Goal: Task Accomplishment & Management: Use online tool/utility

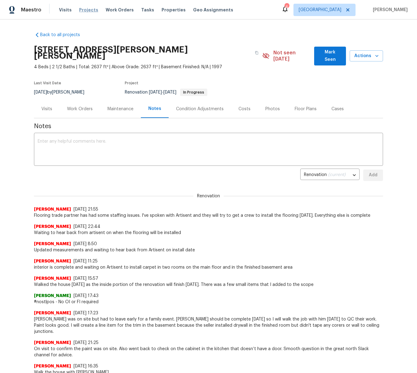
click at [86, 10] on span "Projects" at bounding box center [88, 10] width 19 height 6
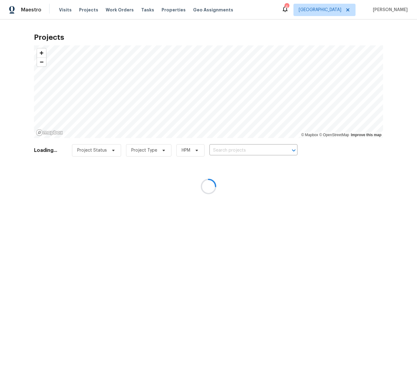
click at [222, 150] on div at bounding box center [208, 186] width 417 height 373
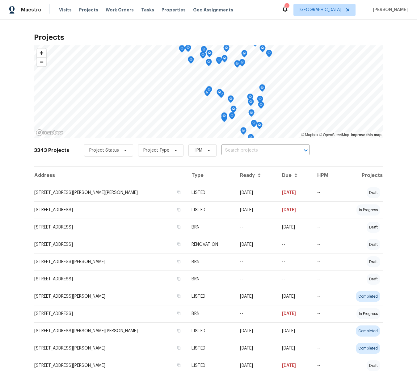
click at [222, 150] on input "text" at bounding box center [256, 151] width 71 height 10
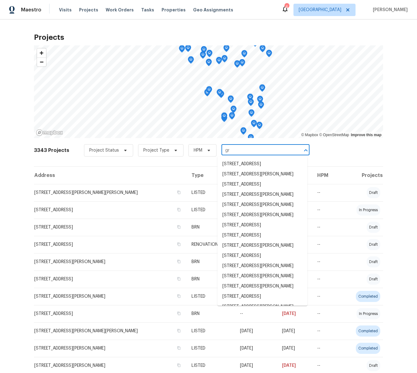
type input "g"
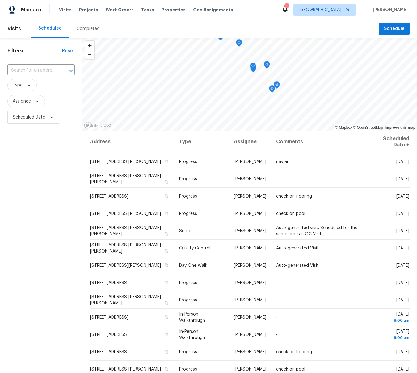
scroll to position [86, 0]
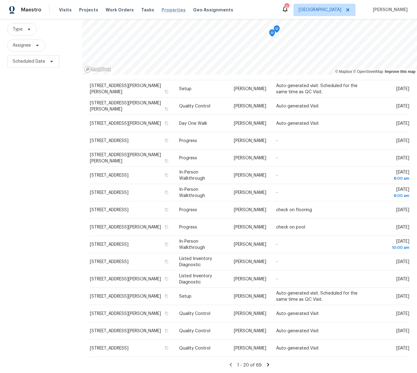
click at [166, 11] on span "Properties" at bounding box center [173, 10] width 24 height 6
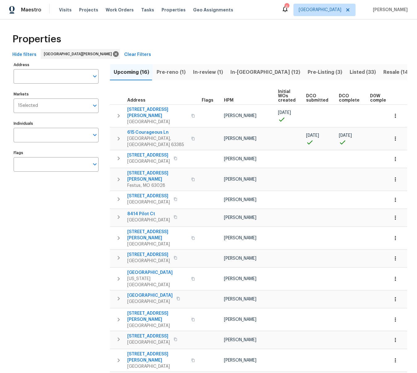
click at [206, 71] on span "In-review (1)" at bounding box center [208, 72] width 30 height 9
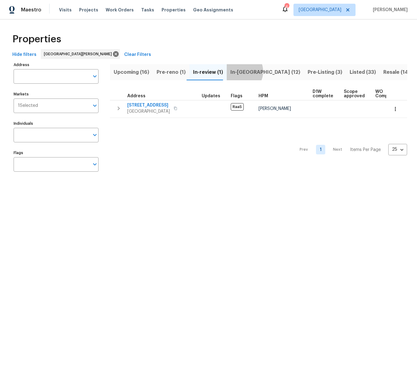
click at [236, 71] on span "In-reno (12)" at bounding box center [265, 72] width 70 height 9
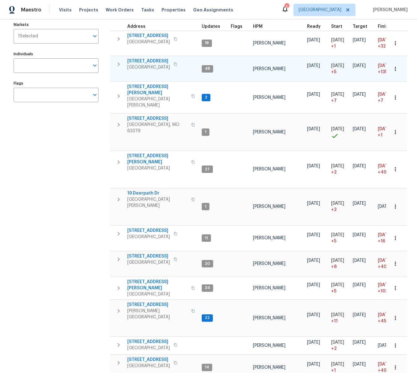
scroll to position [69, 0]
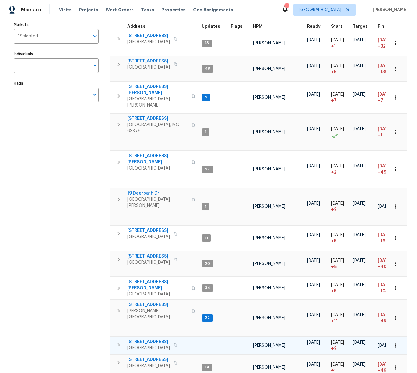
click at [141, 339] on span "276 Greenshire Ln" at bounding box center [148, 342] width 43 height 6
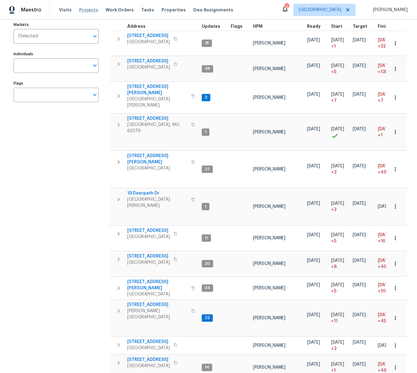
click at [86, 11] on span "Projects" at bounding box center [88, 10] width 19 height 6
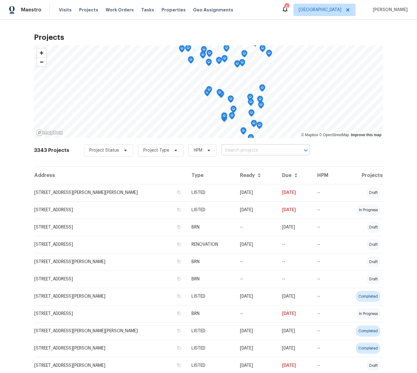
click at [261, 149] on input "text" at bounding box center [256, 151] width 71 height 10
type input "1 mari"
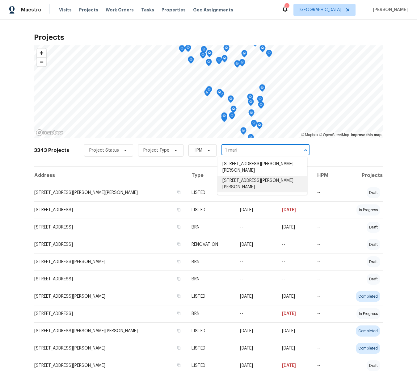
click at [257, 176] on li "1 Marianne Dr, Saint Peters, MO 63376" at bounding box center [262, 184] width 90 height 17
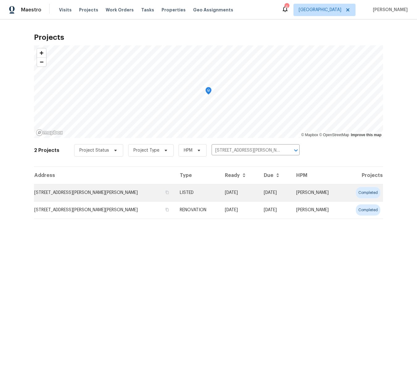
click at [53, 193] on td "1 Marianne Dr, Saint Peters, MO 63376" at bounding box center [104, 192] width 141 height 17
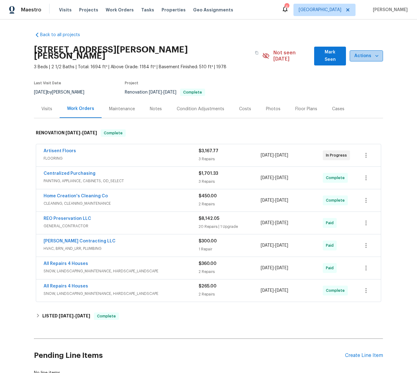
click at [377, 53] on icon "button" at bounding box center [377, 56] width 6 height 6
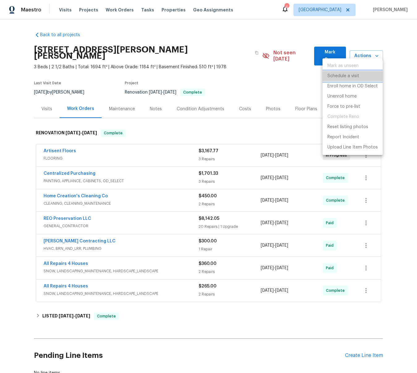
click at [349, 76] on p "Schedule a visit" at bounding box center [343, 76] width 32 height 6
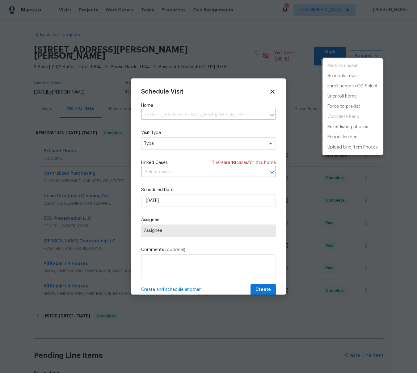
click at [163, 146] on div at bounding box center [208, 186] width 417 height 373
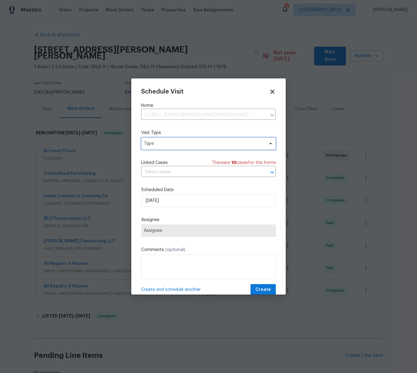
click at [160, 143] on span "Type" at bounding box center [204, 143] width 120 height 6
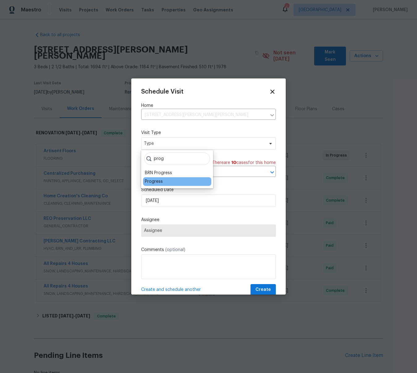
type input "prog"
click at [147, 182] on div "Progress" at bounding box center [154, 181] width 18 height 6
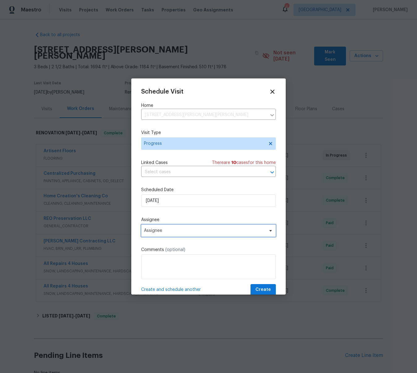
click at [153, 228] on span "Assignee" at bounding box center [208, 230] width 135 height 12
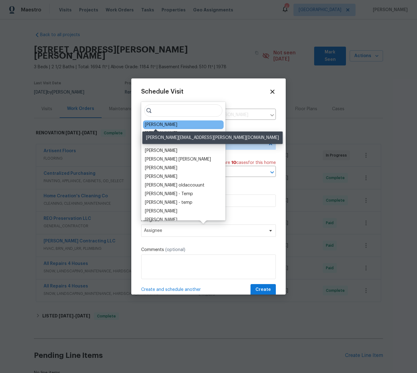
click at [163, 126] on div "[PERSON_NAME]" at bounding box center [161, 125] width 32 height 6
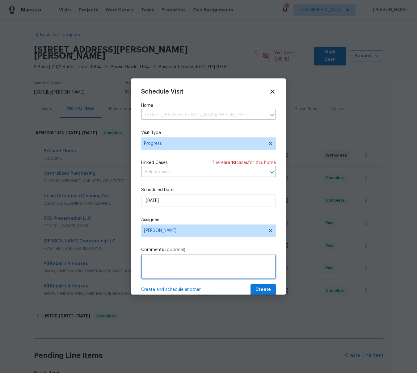
click at [157, 267] on textarea at bounding box center [208, 266] width 135 height 25
type textarea "Rental Scam"
click at [266, 290] on span "Create" at bounding box center [262, 290] width 15 height 8
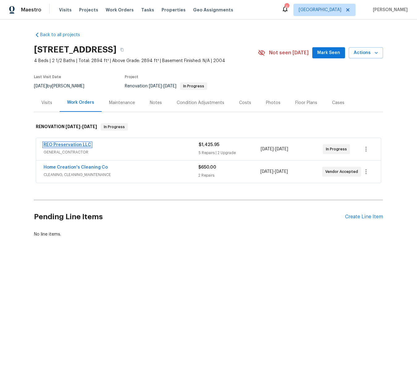
click at [66, 145] on link "REO Preservation LLC" at bounding box center [68, 145] width 48 height 4
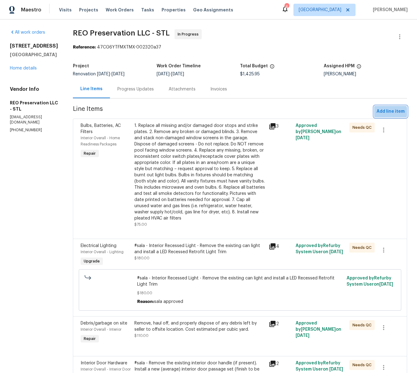
click at [387, 112] on span "Add line item" at bounding box center [390, 112] width 28 height 8
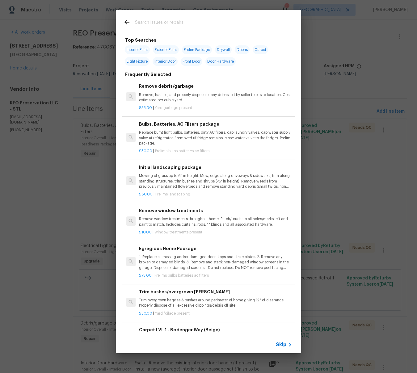
click at [162, 23] on input "text" at bounding box center [200, 23] width 131 height 9
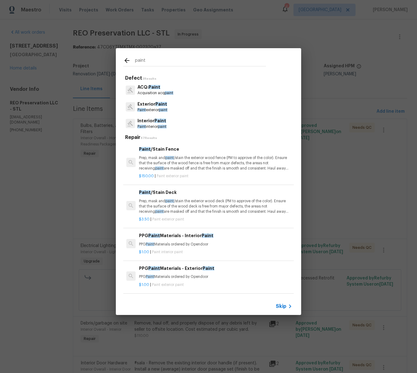
type input "paint"
click at [148, 120] on p "Interior Paint" at bounding box center [151, 121] width 29 height 6
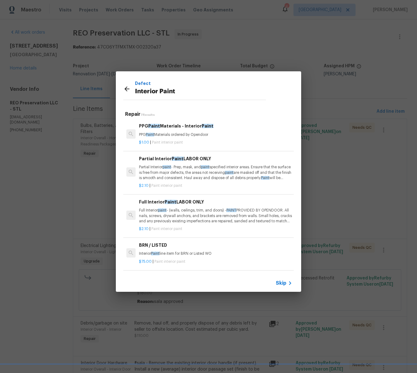
click at [157, 174] on p "Partial Interior paint - Prep, mask, and paint specified interior areas. Ensure…" at bounding box center [215, 173] width 153 height 16
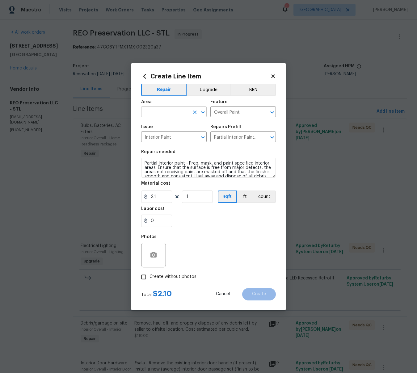
click at [163, 109] on input "text" at bounding box center [165, 113] width 48 height 10
type input "p"
click at [163, 132] on li "Interior Overall" at bounding box center [173, 136] width 65 height 10
type input "Interior Overall"
click at [157, 199] on input "2.1" at bounding box center [156, 197] width 31 height 12
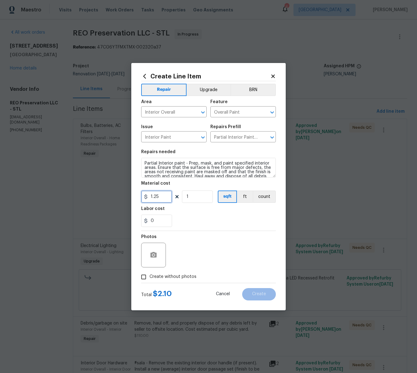
scroll to position [13, 0]
type input "1.25"
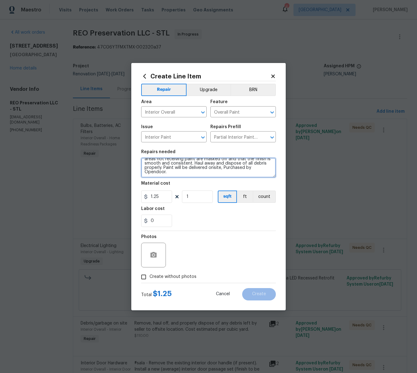
scroll to position [0, 0]
drag, startPoint x: 182, startPoint y: 174, endPoint x: 126, endPoint y: 153, distance: 59.9
click at [126, 153] on div "Create Line Item Repair Upgrade BRN Area Interior Overall ​ Feature Overall Pai…" at bounding box center [208, 186] width 417 height 373
type textarea "Paint - One wall in the secondary bedroom"
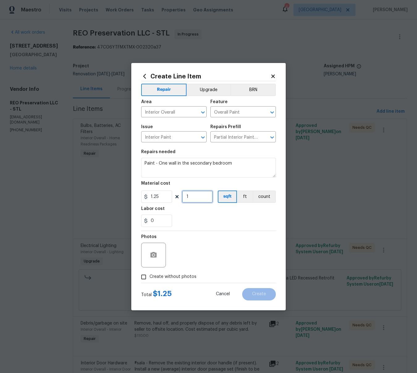
click at [197, 198] on input "1" at bounding box center [197, 197] width 31 height 12
type input "100"
click at [157, 255] on icon "button" at bounding box center [153, 255] width 6 height 6
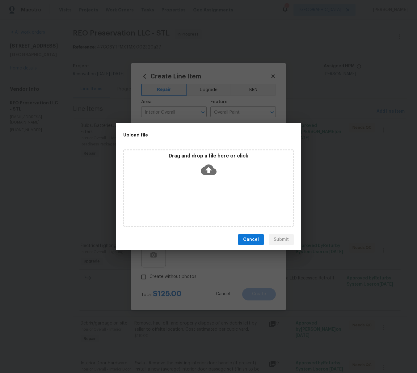
click at [207, 170] on icon at bounding box center [209, 170] width 16 height 16
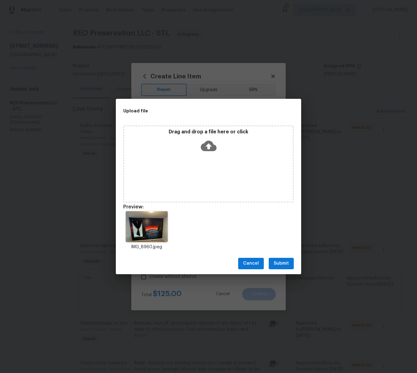
click at [281, 265] on span "Submit" at bounding box center [281, 264] width 15 height 8
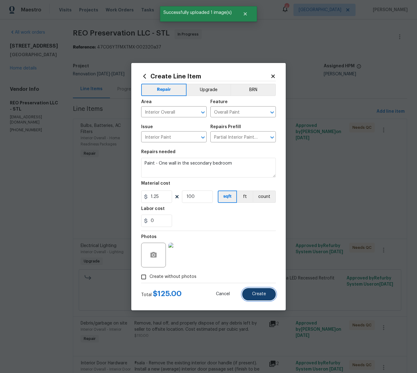
click at [260, 295] on span "Create" at bounding box center [259, 294] width 14 height 5
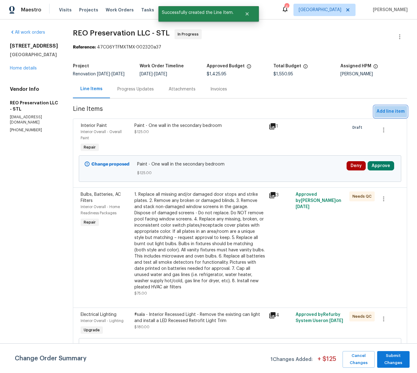
click at [396, 115] on span "Add line item" at bounding box center [390, 112] width 28 height 8
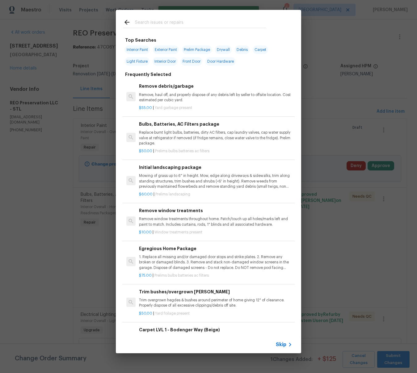
click at [140, 23] on input "text" at bounding box center [200, 23] width 131 height 9
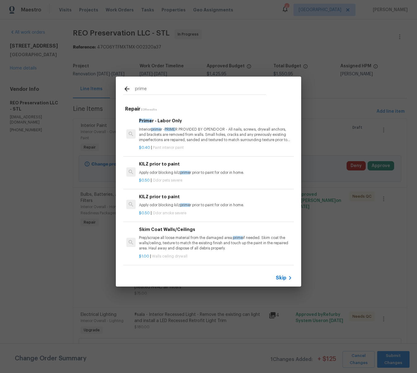
type input "prime"
click at [177, 136] on p "Interior prime r - PRIME R PROVIDED BY OPENDOOR - All nails, screws, drywall an…" at bounding box center [215, 135] width 153 height 16
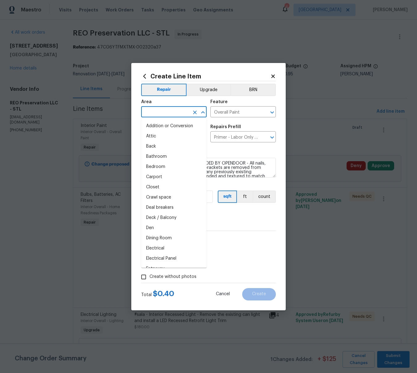
click at [163, 111] on input "text" at bounding box center [165, 113] width 48 height 10
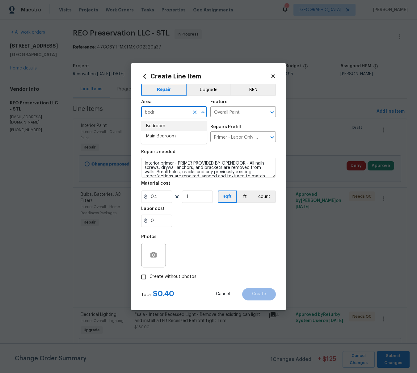
click at [157, 125] on li "Bedroom" at bounding box center [173, 126] width 65 height 10
type input "Bedroom"
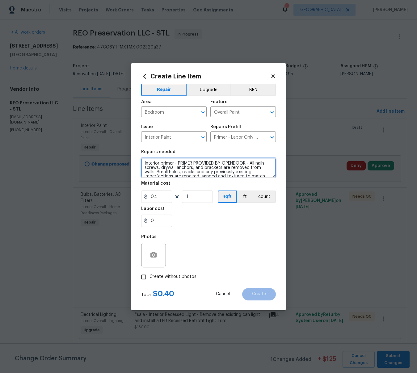
drag, startPoint x: 247, startPoint y: 175, endPoint x: 105, endPoint y: 150, distance: 144.8
click at [105, 150] on div "Create Line Item Repair Upgrade BRN Area Bedroom ​ Feature Overall Paint ​ Issu…" at bounding box center [208, 186] width 417 height 373
type textarea "Primer, two coats for wall"
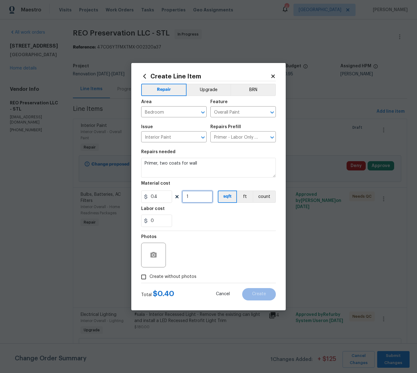
click at [196, 196] on input "1" at bounding box center [197, 197] width 31 height 12
click at [155, 254] on icon "button" at bounding box center [153, 255] width 6 height 6
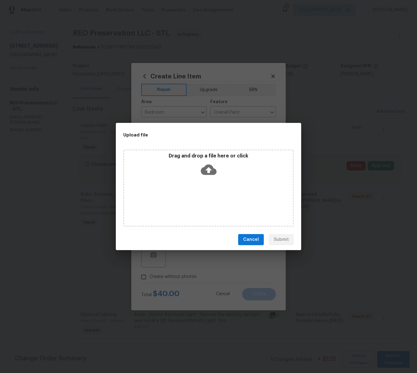
click at [210, 166] on icon at bounding box center [209, 170] width 16 height 10
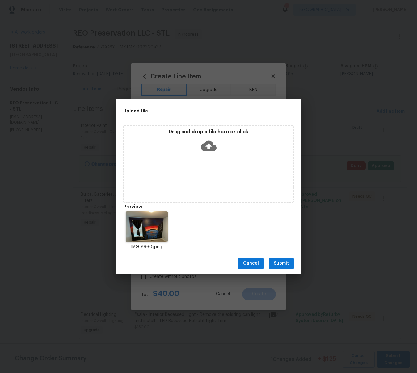
click at [286, 264] on span "Submit" at bounding box center [281, 264] width 15 height 8
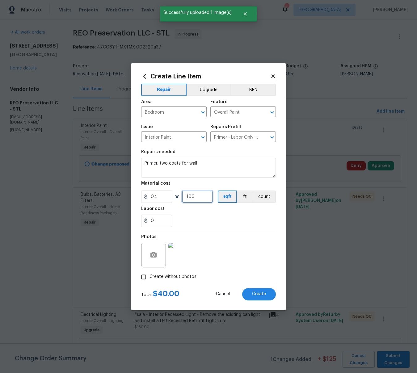
click at [203, 194] on input "100" at bounding box center [197, 197] width 31 height 12
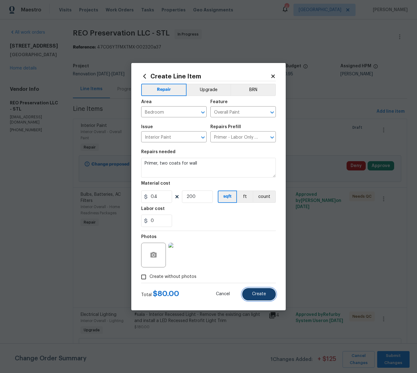
click at [258, 293] on span "Create" at bounding box center [259, 294] width 14 height 5
type input "0"
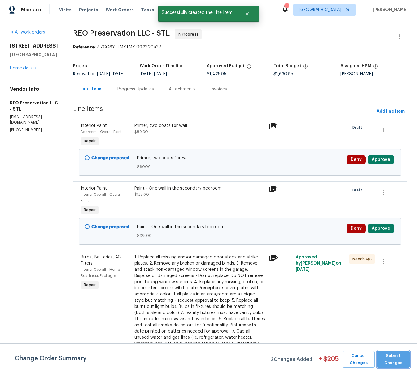
click at [392, 357] on span "Submit Changes" at bounding box center [393, 359] width 26 height 14
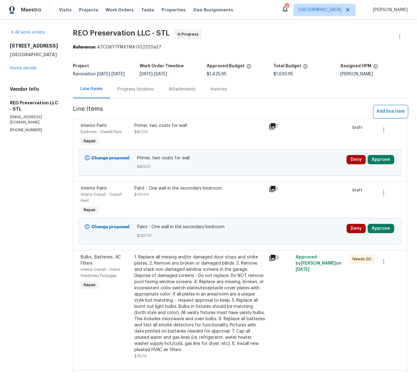
click at [402, 115] on span "Add line item" at bounding box center [390, 112] width 28 height 8
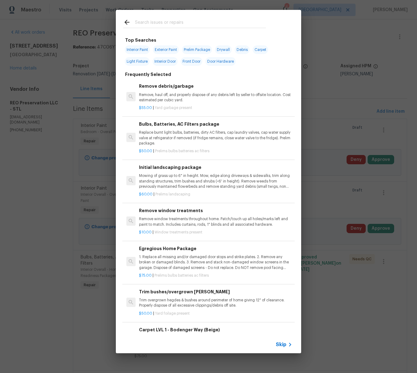
click at [149, 20] on input "text" at bounding box center [200, 23] width 131 height 9
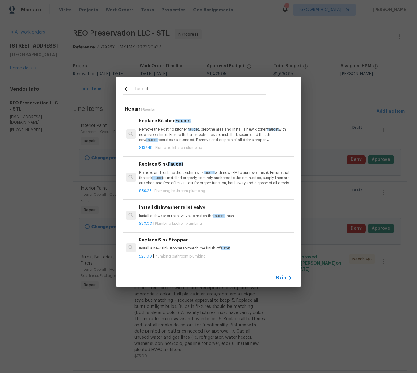
type input "faucet"
click at [183, 177] on p "Remove and replace the existing sink faucet with new (PM to approve finish). En…" at bounding box center [215, 178] width 153 height 16
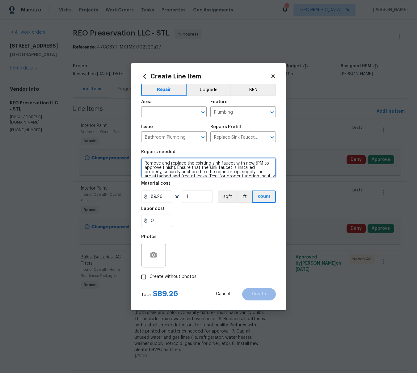
drag, startPoint x: 207, startPoint y: 174, endPoint x: 133, endPoint y: 151, distance: 77.5
click at [133, 153] on div "Create Line Item Repair Upgrade BRN Area ​ Feature Plumbing ​ Issue Bathroom Pl…" at bounding box center [208, 186] width 154 height 247
paste textarea "Faucet - Remove and replace the existing sink faucet with new Glacier Bay 4 inc…"
click at [191, 162] on textarea "Faucet - Remove and replace the existing sink faucet with new Glacier Bay 4 inc…" at bounding box center [208, 168] width 135 height 20
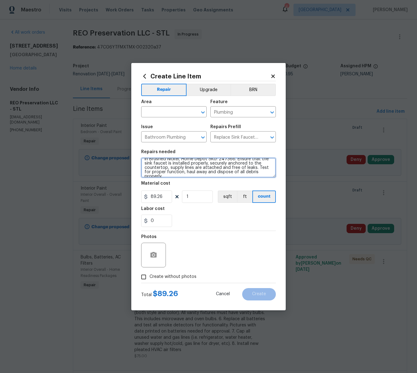
scroll to position [0, 0]
click at [144, 164] on textarea "Faucet - Remove and replace the existing sink faucet with new Glacier Bay 4 inc…" at bounding box center [208, 168] width 135 height 20
type textarea "Bathroom Faucet - Remove and replace the existing sink faucet with new Glacier …"
click at [158, 112] on input "text" at bounding box center [165, 113] width 48 height 10
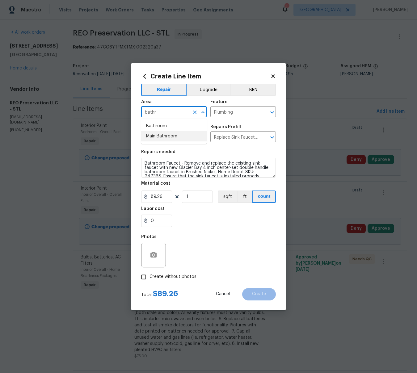
click at [167, 135] on li "Main Bathroom" at bounding box center [173, 136] width 65 height 10
type input "Main Bathroom"
click at [188, 194] on input "1" at bounding box center [197, 197] width 31 height 12
click at [156, 254] on icon "button" at bounding box center [153, 255] width 6 height 6
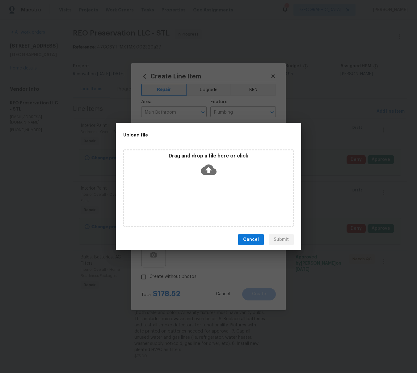
click at [205, 172] on icon at bounding box center [209, 170] width 16 height 10
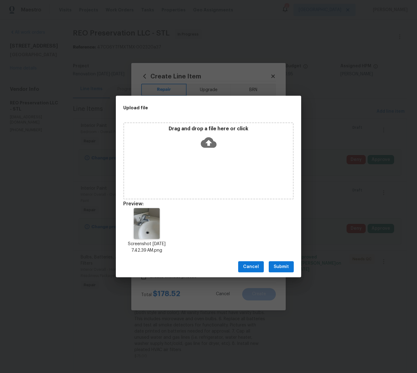
click at [285, 270] on span "Submit" at bounding box center [281, 267] width 15 height 8
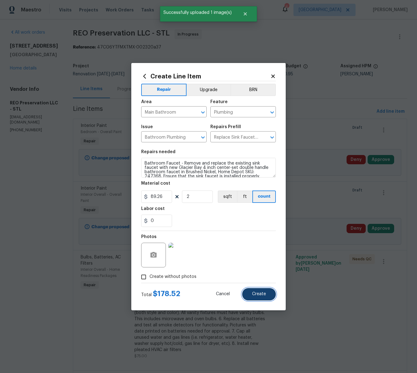
click at [265, 295] on span "Create" at bounding box center [259, 294] width 14 height 5
type input "0"
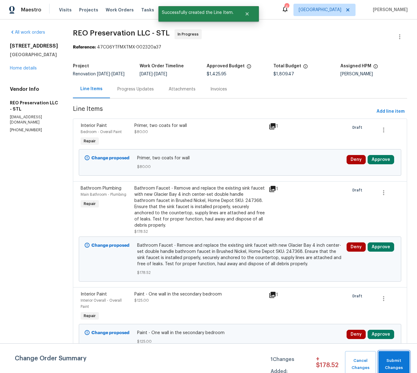
click at [396, 360] on span "Submit Changes" at bounding box center [393, 364] width 25 height 14
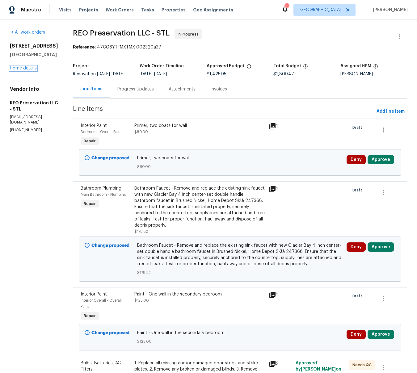
click at [23, 70] on link "Home details" at bounding box center [23, 68] width 27 height 4
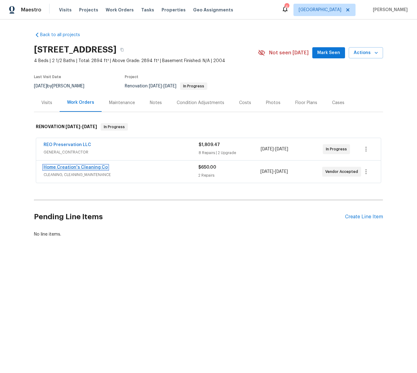
click at [76, 167] on link "Home Creation's Cleaning Co" at bounding box center [76, 167] width 64 height 4
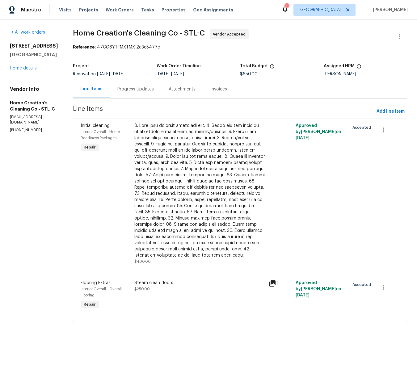
click at [144, 89] on div "Progress Updates" at bounding box center [135, 89] width 36 height 6
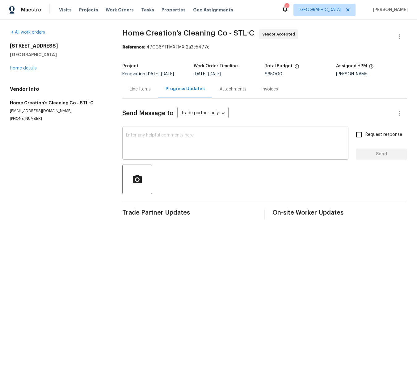
click at [163, 137] on textarea at bounding box center [235, 144] width 219 height 22
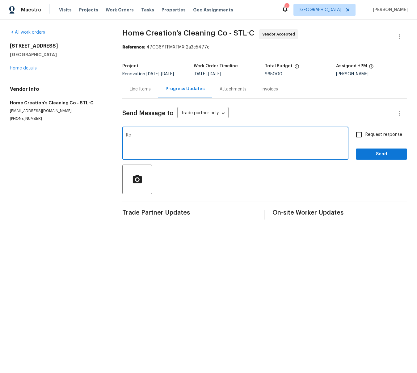
type textarea "R"
type textarea "Home is ready to be cleaned. Please schedule for Friday morning so I can take p…"
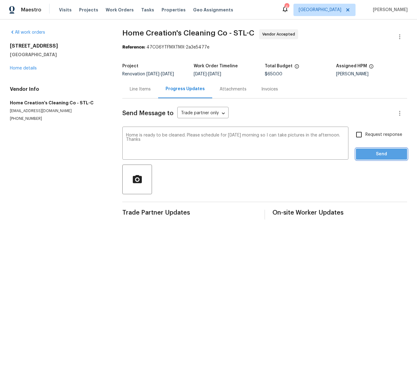
click at [376, 156] on span "Send" at bounding box center [381, 154] width 41 height 8
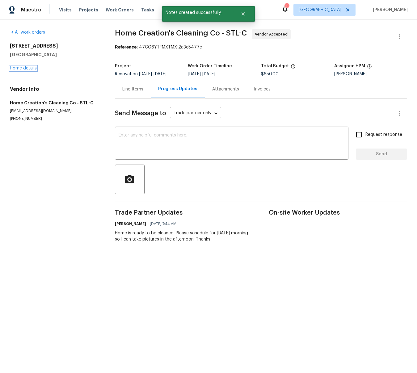
click at [22, 68] on link "Home details" at bounding box center [23, 68] width 27 height 4
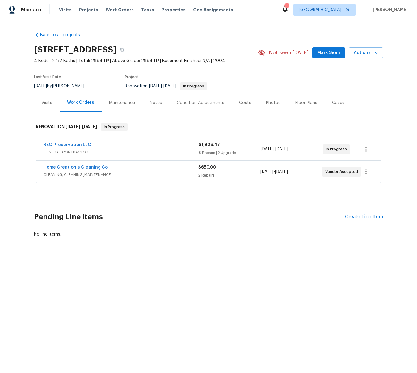
click at [158, 102] on div "Notes" at bounding box center [156, 103] width 12 height 6
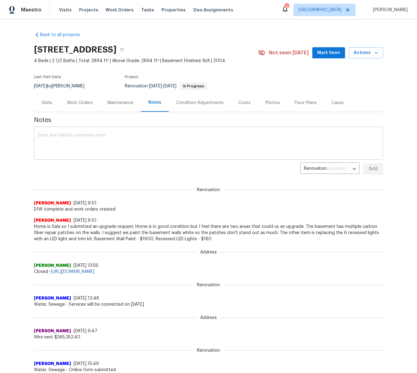
click at [110, 135] on textarea at bounding box center [209, 144] width 342 height 22
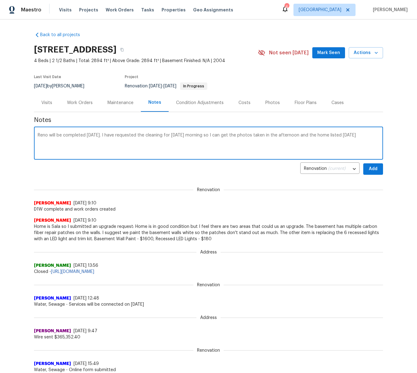
type textarea "Reno will be completed today. I have requested the cleaning for Friday morning …"
click at [375, 172] on span "Add" at bounding box center [373, 169] width 10 height 8
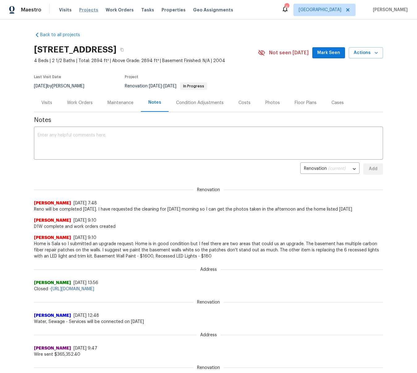
click at [83, 9] on span "Projects" at bounding box center [88, 10] width 19 height 6
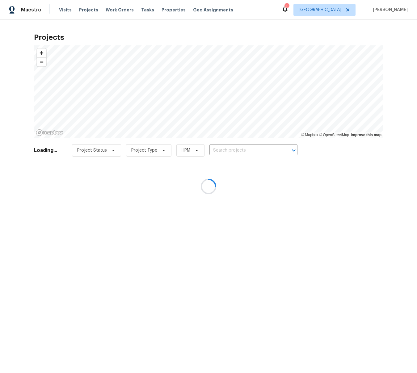
click at [232, 148] on div at bounding box center [208, 186] width 417 height 373
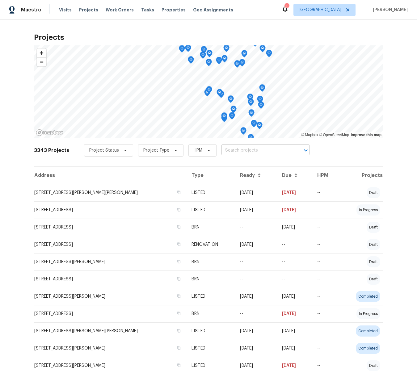
click at [231, 149] on input "text" at bounding box center [256, 151] width 71 height 10
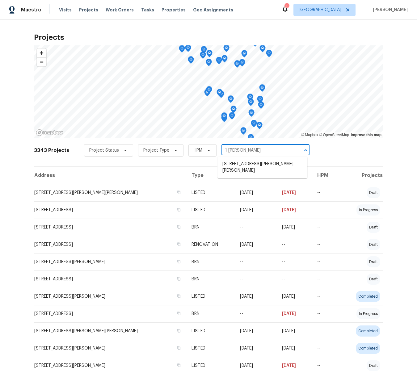
type input "1 mariann"
click at [232, 164] on li "1 Marianne Dr, Saint Peters, MO 63376" at bounding box center [262, 167] width 90 height 17
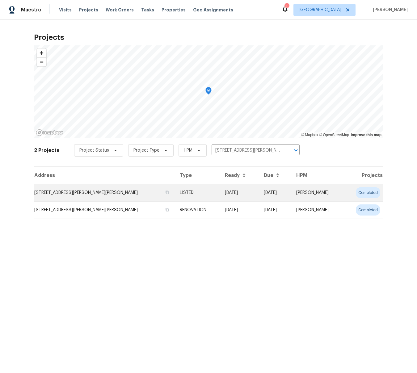
click at [47, 194] on td "1 Marianne Dr, Saint Peters, MO 63376" at bounding box center [104, 192] width 141 height 17
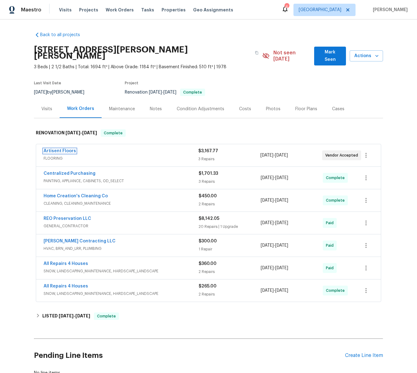
click at [63, 149] on link "Artisent Floors" at bounding box center [60, 151] width 32 height 4
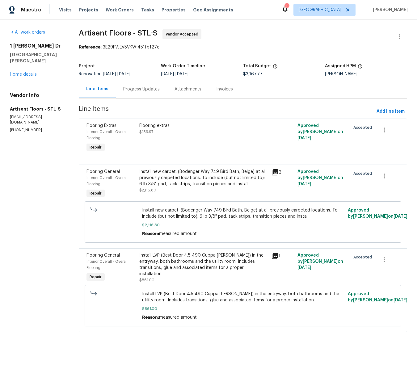
click at [143, 88] on div "Progress Updates" at bounding box center [141, 89] width 36 height 6
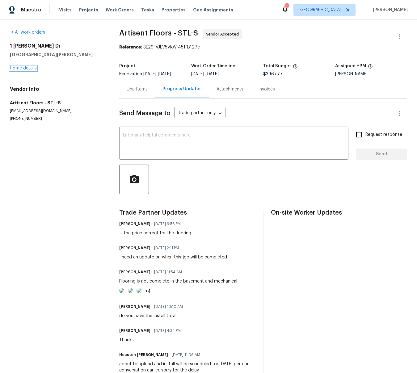
click at [27, 67] on link "Home details" at bounding box center [23, 68] width 27 height 4
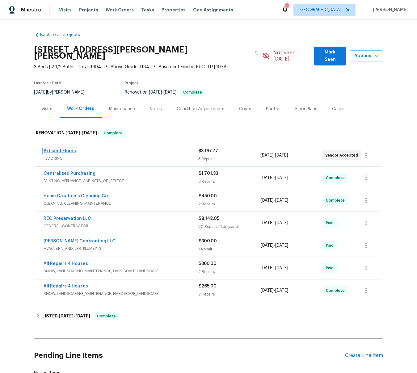
click at [49, 149] on link "Artisent Floors" at bounding box center [60, 151] width 32 height 4
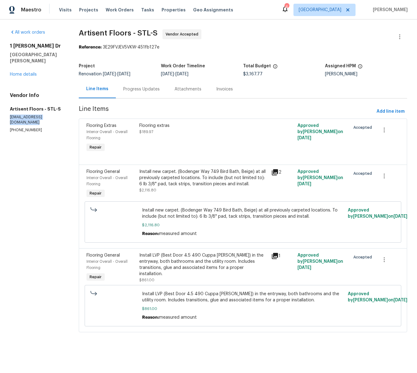
drag, startPoint x: 63, startPoint y: 111, endPoint x: 8, endPoint y: 112, distance: 55.0
click at [9, 112] on div "All work orders 1 Marianne Dr Saint Peters, MO 63376 Home details Vendor Info A…" at bounding box center [208, 184] width 417 height 330
copy p "[EMAIL_ADDRESS][DOMAIN_NAME]"
click at [28, 72] on link "Home details" at bounding box center [23, 74] width 27 height 4
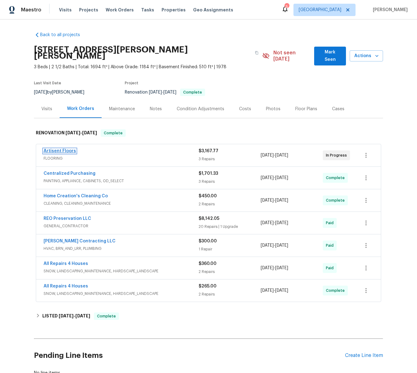
click at [59, 149] on link "Artisent Floors" at bounding box center [60, 151] width 32 height 4
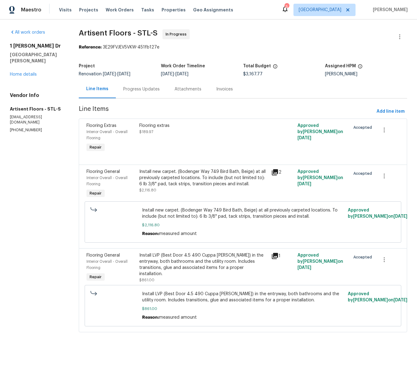
click at [162, 179] on div "Install new carpet. (Bodenger Way 749 Bird Bath, Beige) at all previously carpe…" at bounding box center [203, 178] width 128 height 19
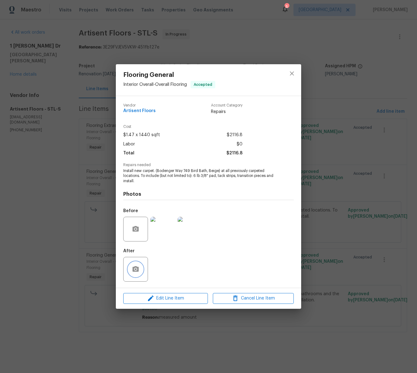
click at [133, 269] on icon "button" at bounding box center [135, 269] width 6 height 6
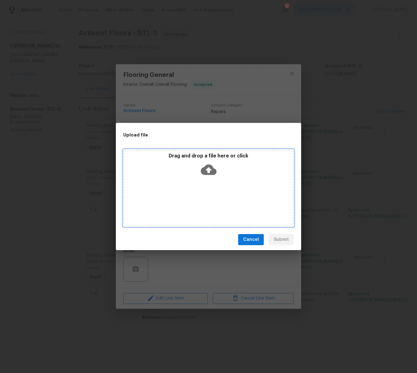
click at [209, 171] on icon at bounding box center [209, 170] width 16 height 16
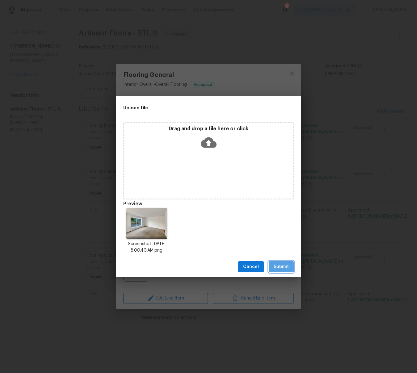
click at [286, 268] on span "Submit" at bounding box center [281, 267] width 15 height 8
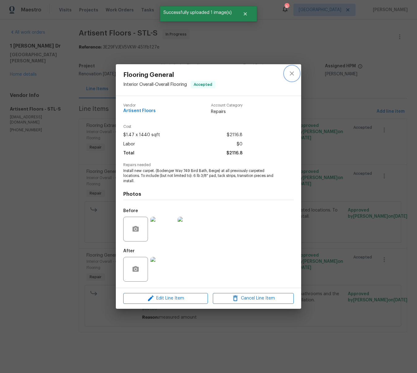
click at [291, 73] on icon "close" at bounding box center [292, 74] width 4 height 4
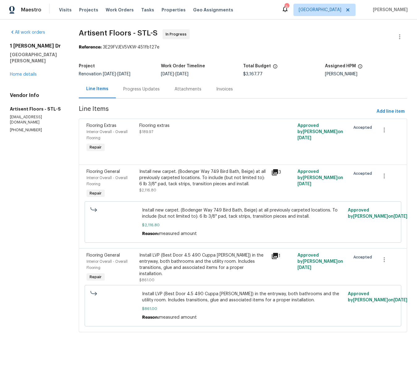
click at [168, 126] on div "Flooring extras" at bounding box center [203, 126] width 128 height 6
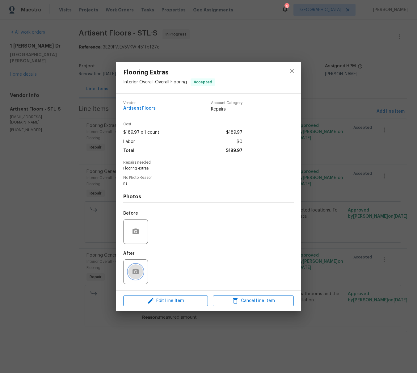
click at [136, 269] on icon "button" at bounding box center [135, 272] width 6 height 6
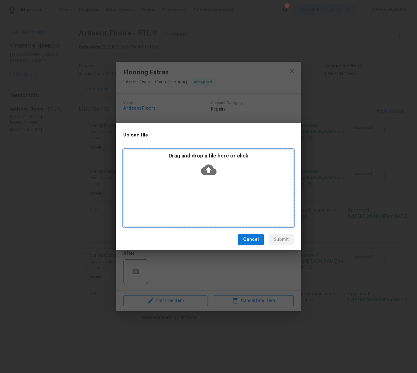
click at [212, 165] on icon at bounding box center [209, 170] width 16 height 16
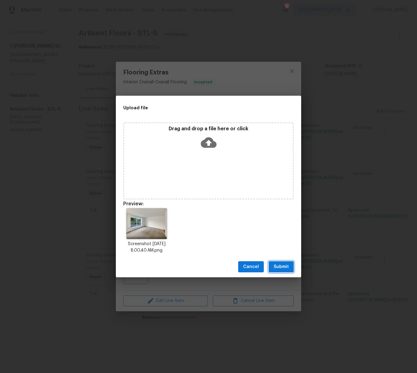
click at [284, 268] on span "Submit" at bounding box center [281, 267] width 15 height 8
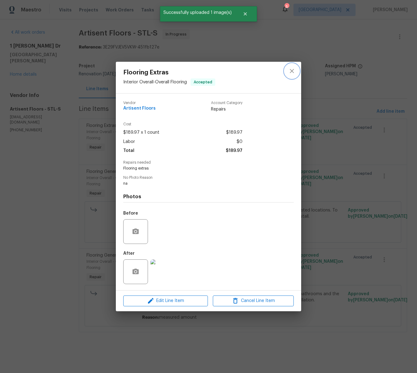
click at [292, 69] on icon "close" at bounding box center [291, 70] width 7 height 7
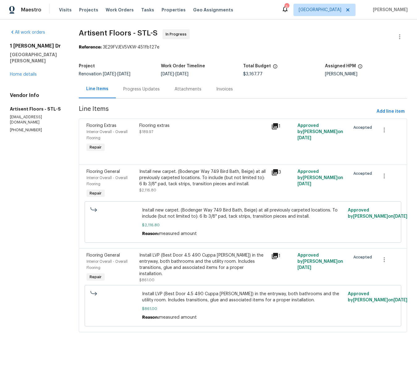
click at [191, 267] on div "Install LVP (Best Door 4.5 490 Cuppa [PERSON_NAME]) in the entryway, both bathr…" at bounding box center [203, 264] width 128 height 25
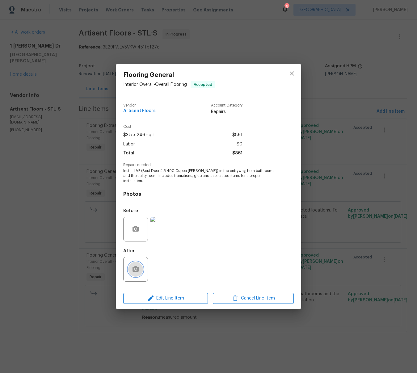
click at [135, 266] on icon "button" at bounding box center [135, 269] width 6 height 6
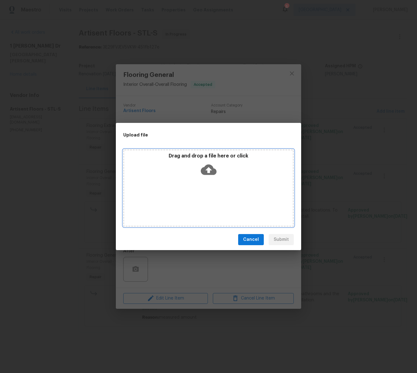
click at [204, 171] on icon at bounding box center [209, 170] width 16 height 10
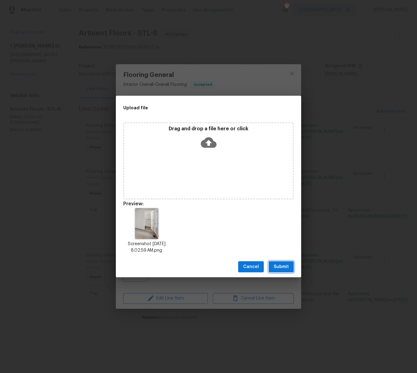
click at [286, 267] on span "Submit" at bounding box center [281, 267] width 15 height 8
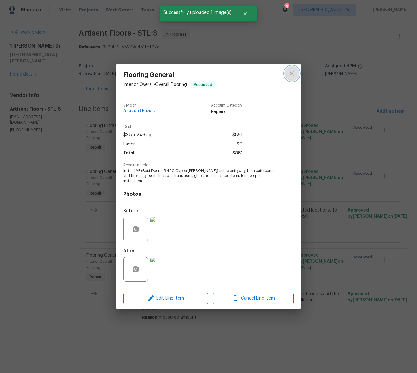
click at [294, 76] on icon "close" at bounding box center [291, 73] width 7 height 7
